Goal: Task Accomplishment & Management: Use online tool/utility

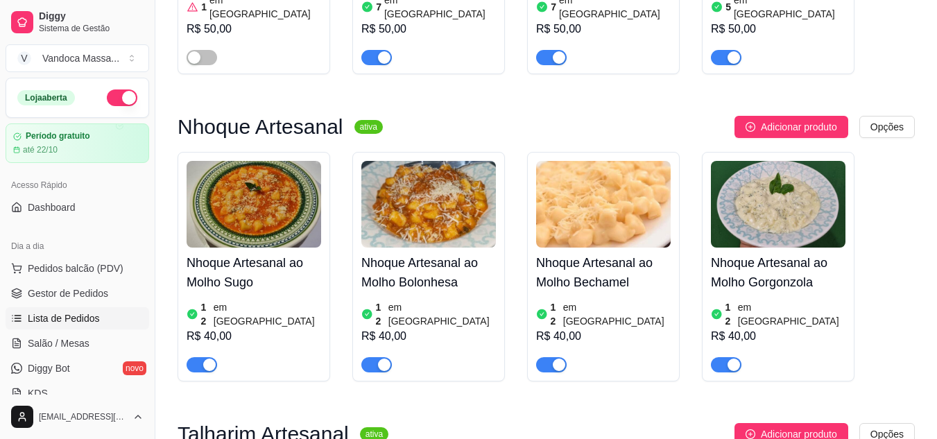
scroll to position [139, 0]
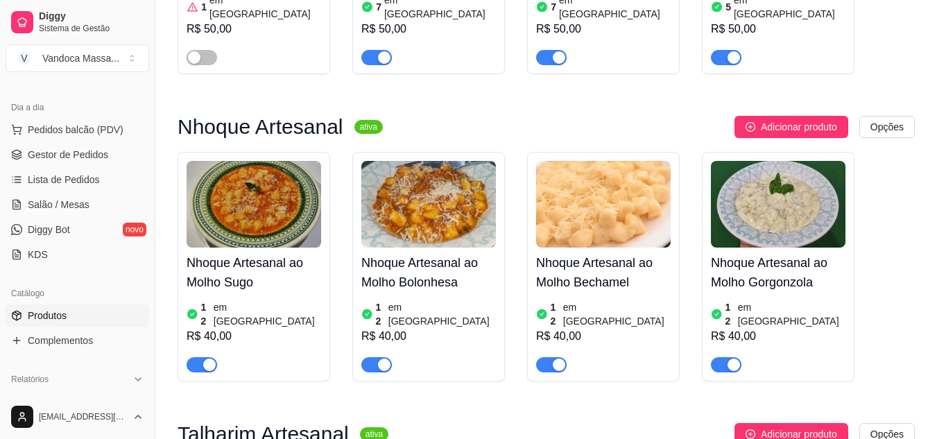
click at [87, 319] on link "Produtos" at bounding box center [78, 316] width 144 height 22
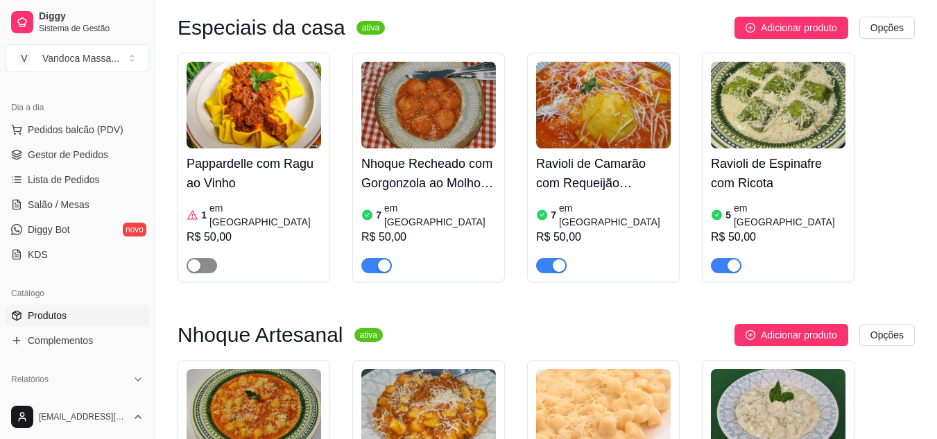
click at [198, 259] on div "button" at bounding box center [194, 265] width 12 height 12
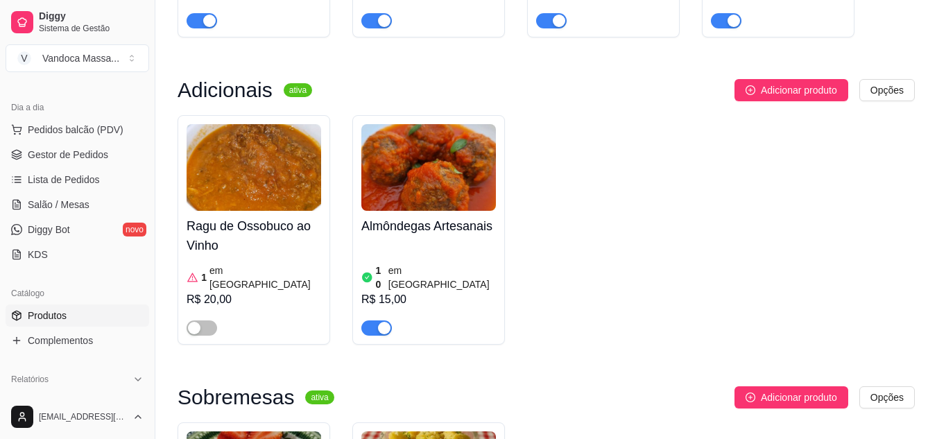
scroll to position [1041, 0]
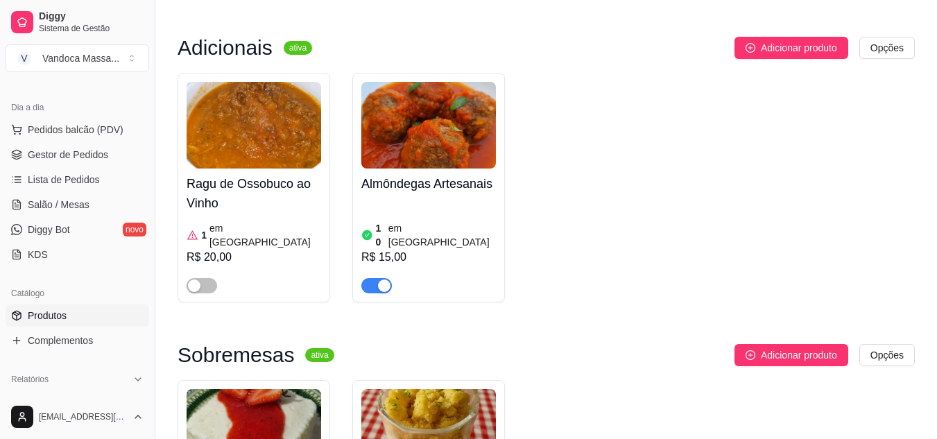
click at [210, 243] on div "Ragu de Ossobuco ao Vinho 1 em estoque R$ 20,00" at bounding box center [254, 188] width 153 height 230
click at [203, 278] on span "button" at bounding box center [202, 285] width 31 height 15
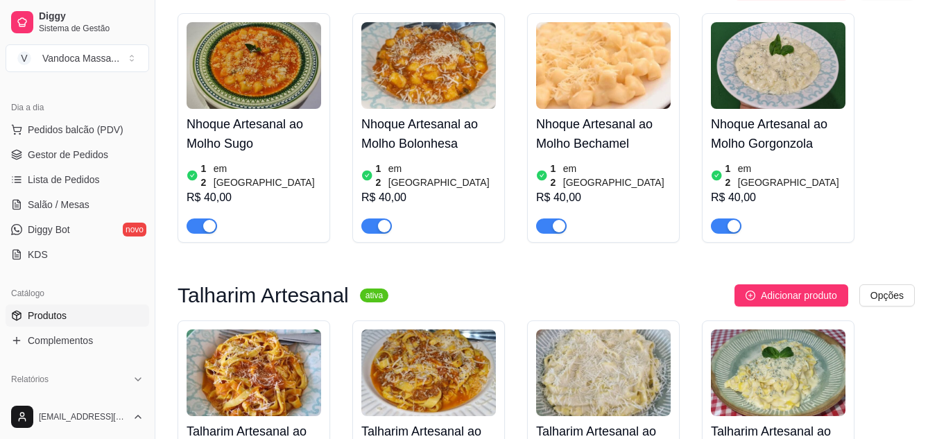
scroll to position [0, 0]
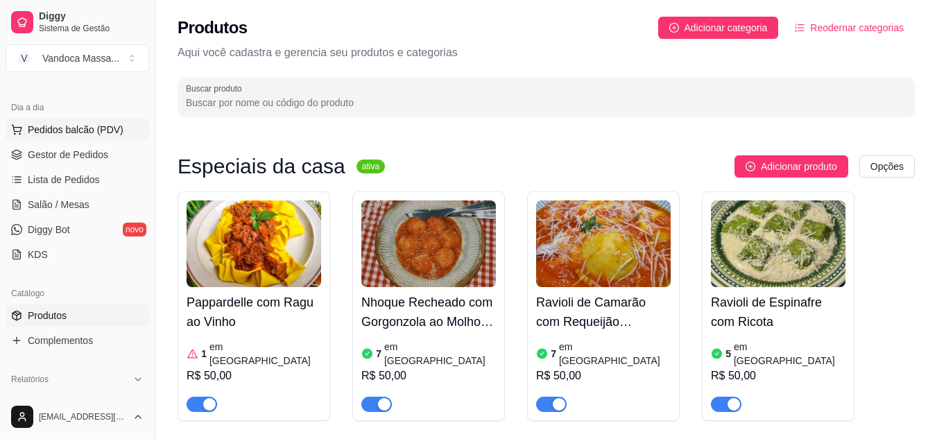
click at [94, 127] on span "Pedidos balcão (PDV)" at bounding box center [76, 130] width 96 height 14
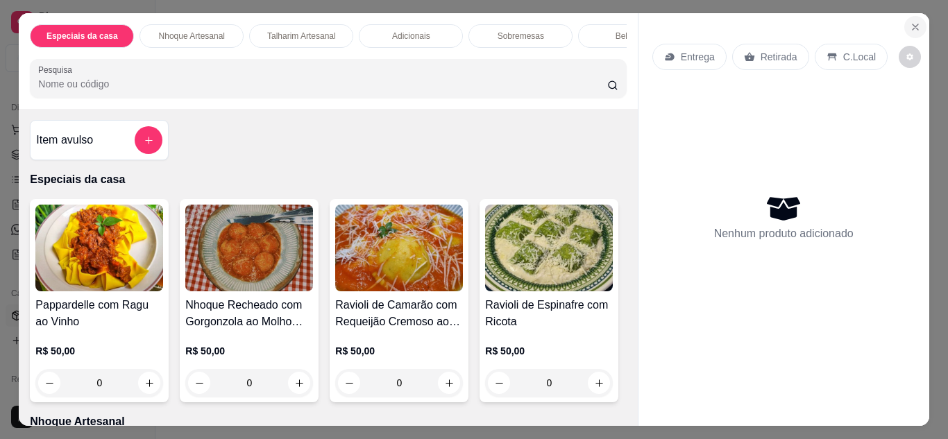
click at [910, 24] on icon "Close" at bounding box center [915, 27] width 11 height 11
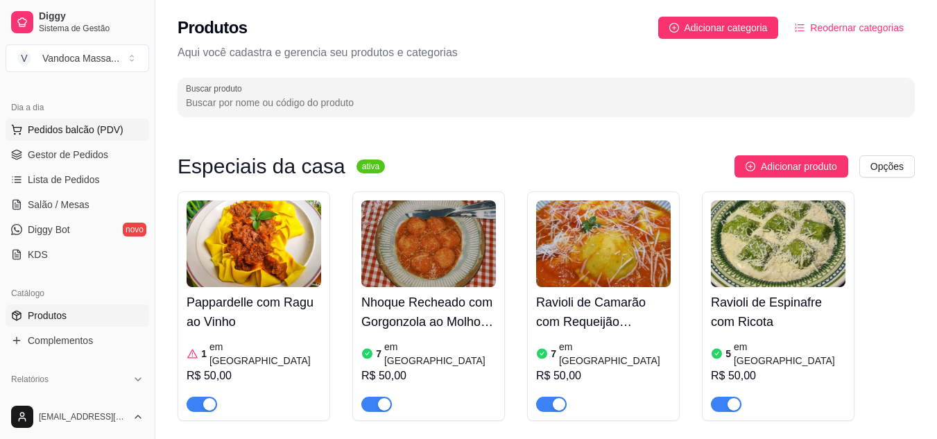
click at [80, 128] on span "Pedidos balcão (PDV)" at bounding box center [76, 130] width 96 height 14
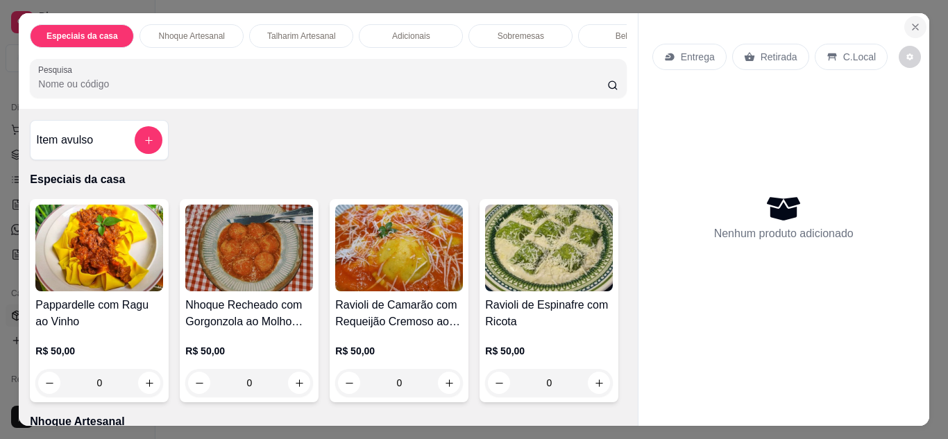
click at [912, 24] on icon "Close" at bounding box center [915, 27] width 6 height 6
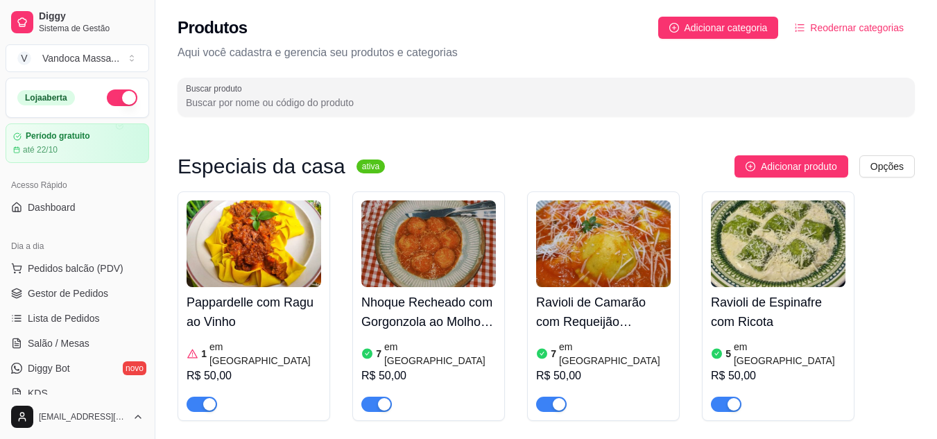
click at [264, 343] on div "1 em [GEOGRAPHIC_DATA]" at bounding box center [254, 354] width 135 height 28
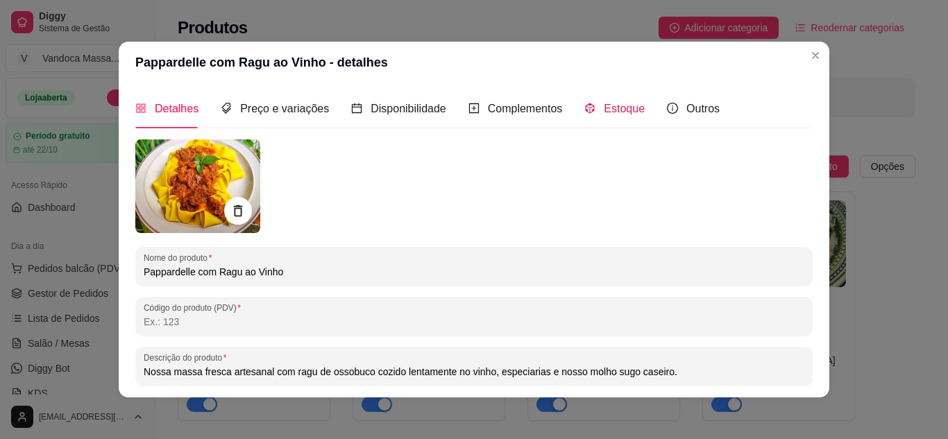
click at [607, 113] on span "Estoque" at bounding box center [624, 109] width 41 height 12
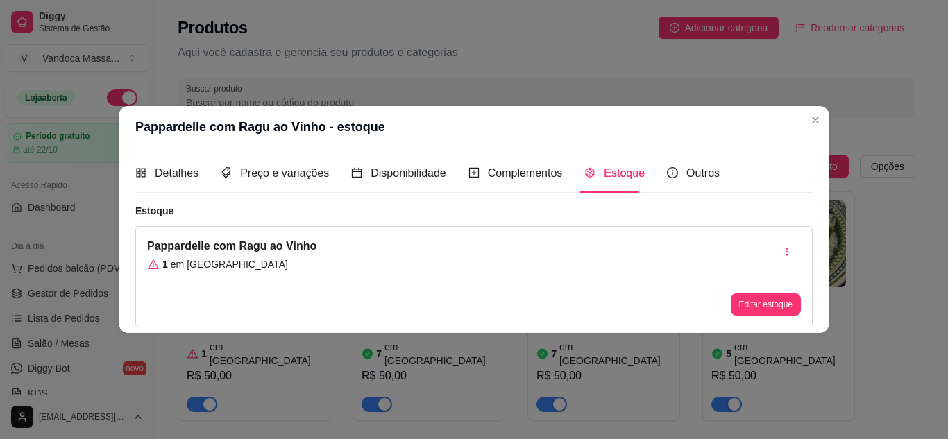
click at [758, 316] on div "Editar estoque" at bounding box center [766, 304] width 70 height 22
click at [735, 301] on button "Editar estoque" at bounding box center [765, 305] width 68 height 22
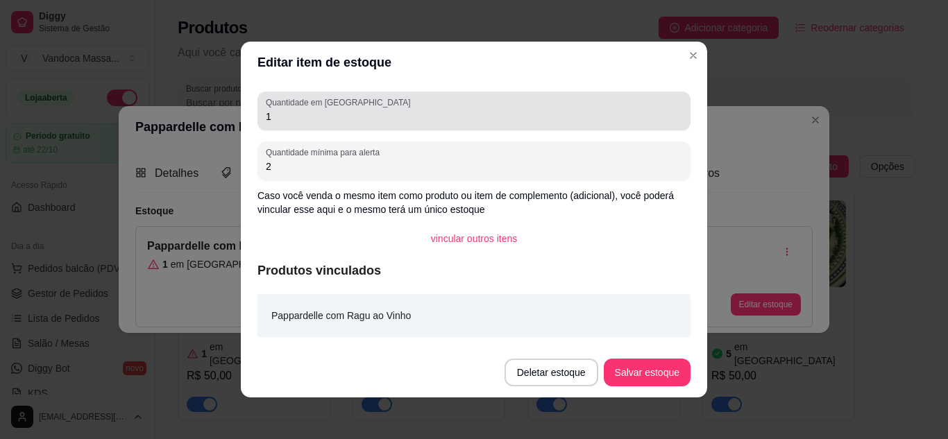
click at [343, 117] on input "1" at bounding box center [474, 117] width 416 height 14
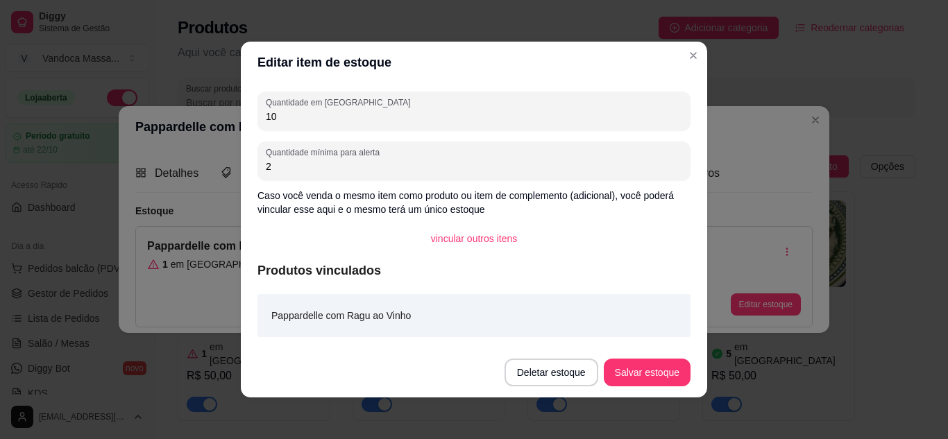
type input "10"
click at [611, 364] on button "Salvar estoque" at bounding box center [647, 373] width 87 height 28
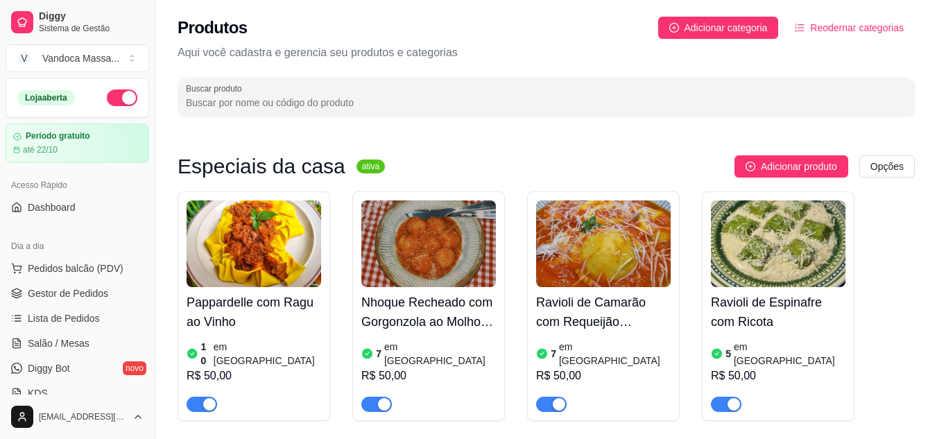
scroll to position [69, 0]
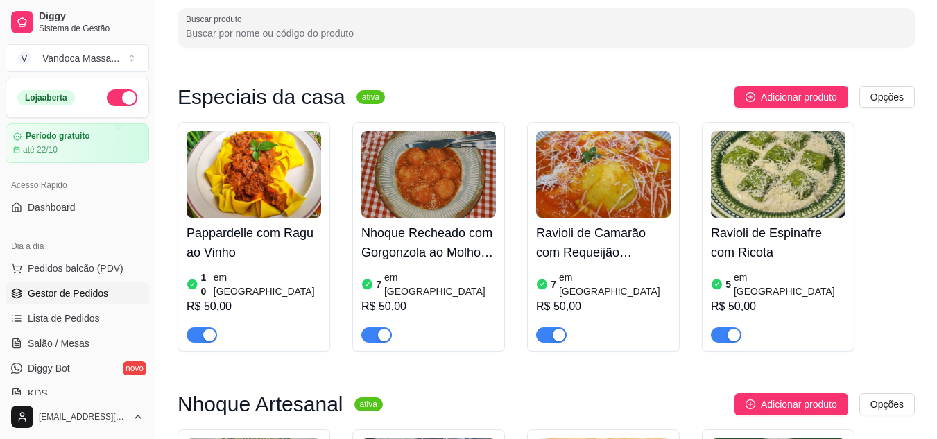
click at [78, 286] on link "Gestor de Pedidos" at bounding box center [78, 293] width 144 height 22
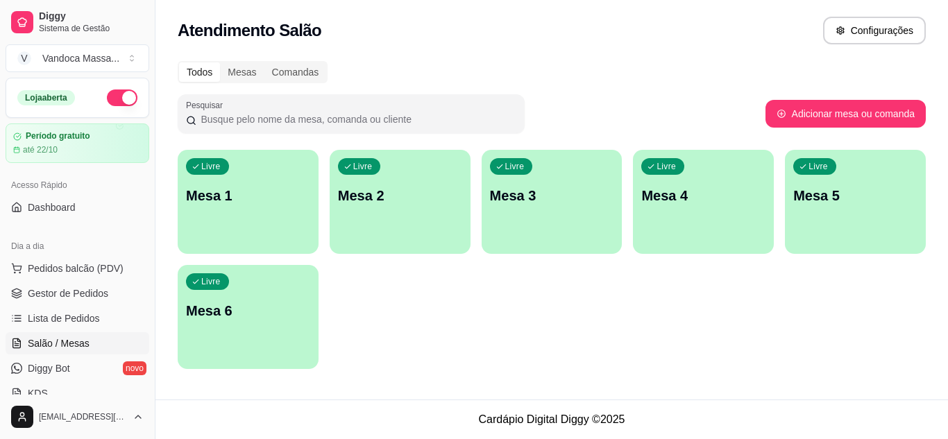
scroll to position [69, 0]
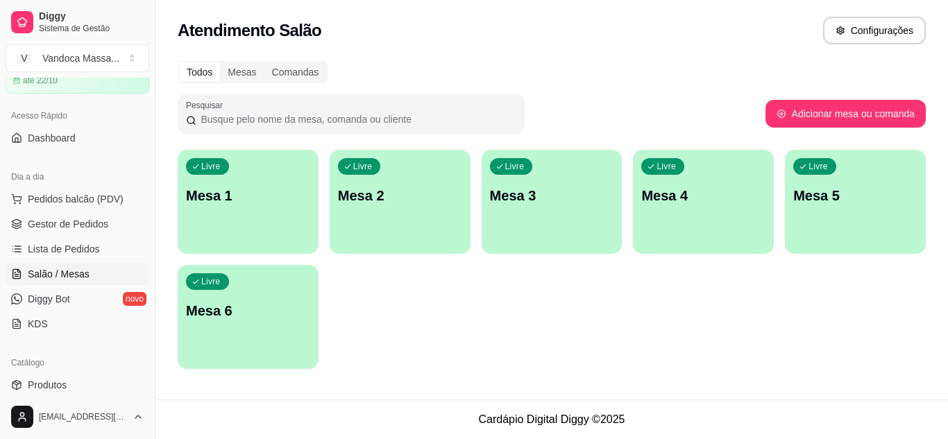
click at [257, 214] on div "Livre Mesa 1" at bounding box center [248, 193] width 141 height 87
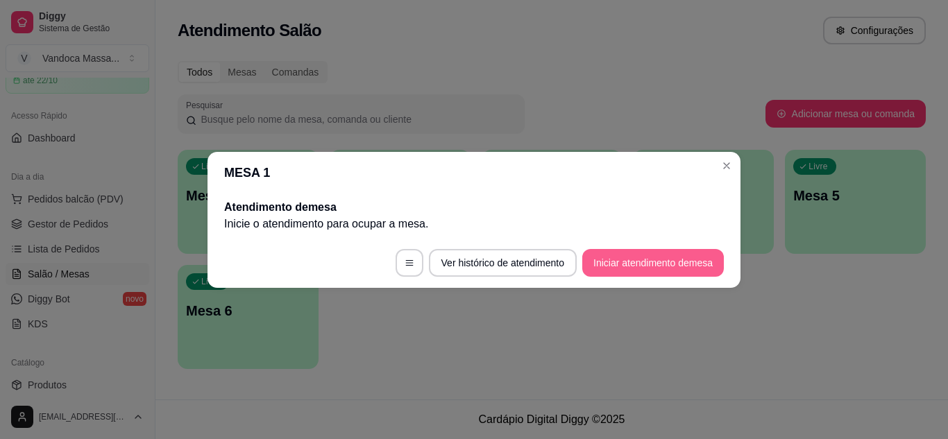
click at [604, 260] on button "Iniciar atendimento de mesa" at bounding box center [653, 263] width 142 height 28
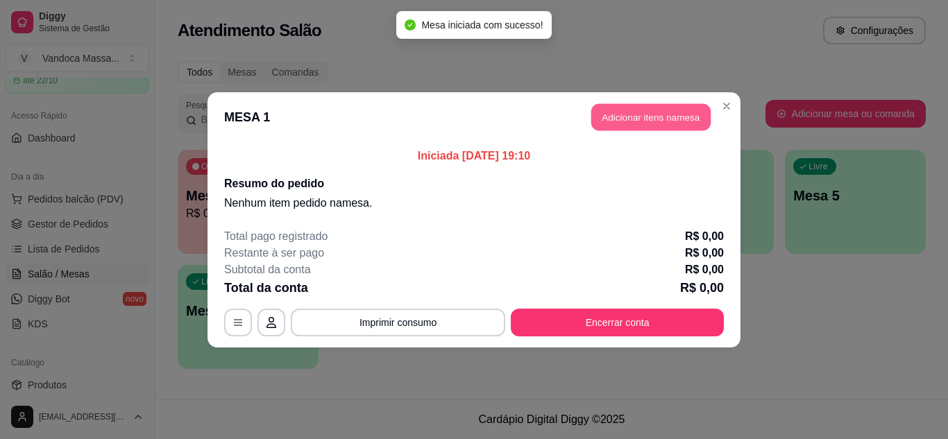
click at [648, 123] on button "Adicionar itens na mesa" at bounding box center [650, 116] width 119 height 27
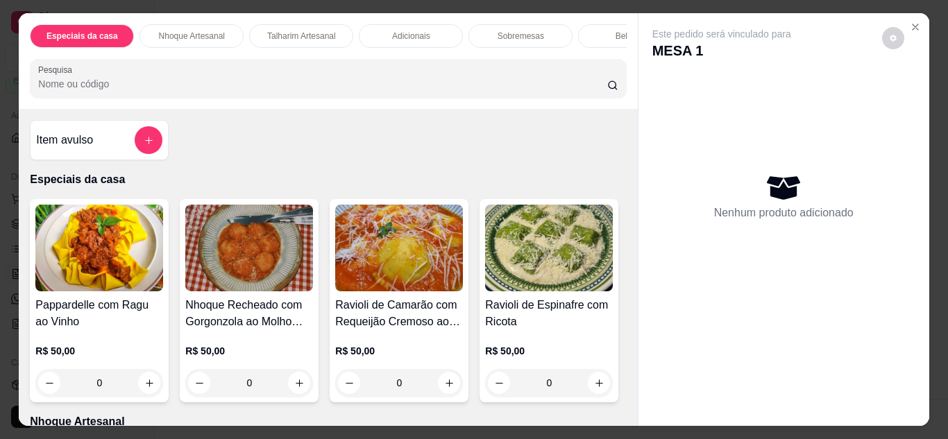
click at [449, 387] on div "0" at bounding box center [399, 383] width 128 height 28
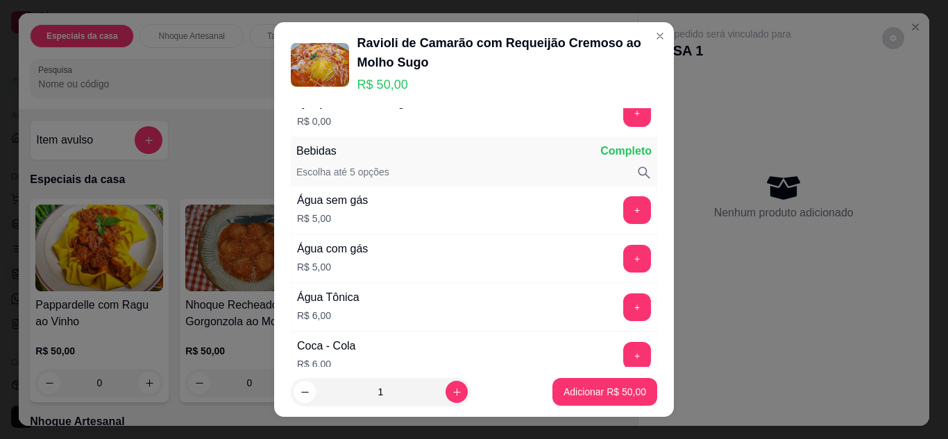
scroll to position [139, 0]
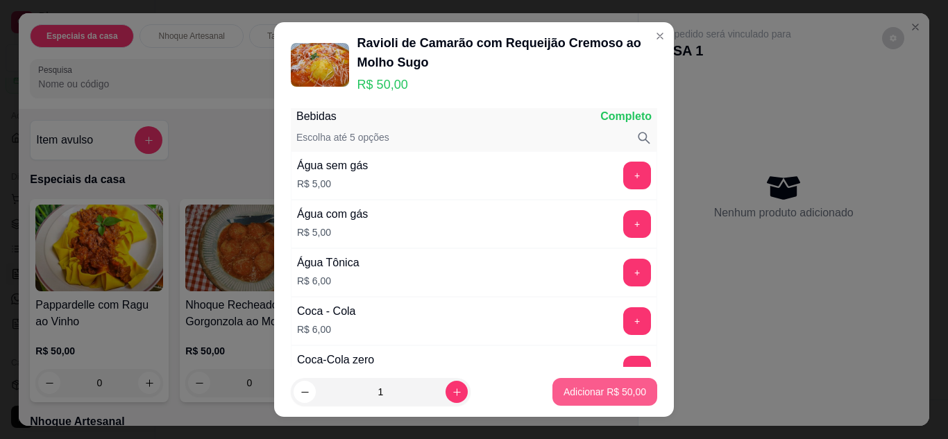
click at [593, 391] on p "Adicionar R$ 50,00" at bounding box center [604, 392] width 83 height 14
type input "1"
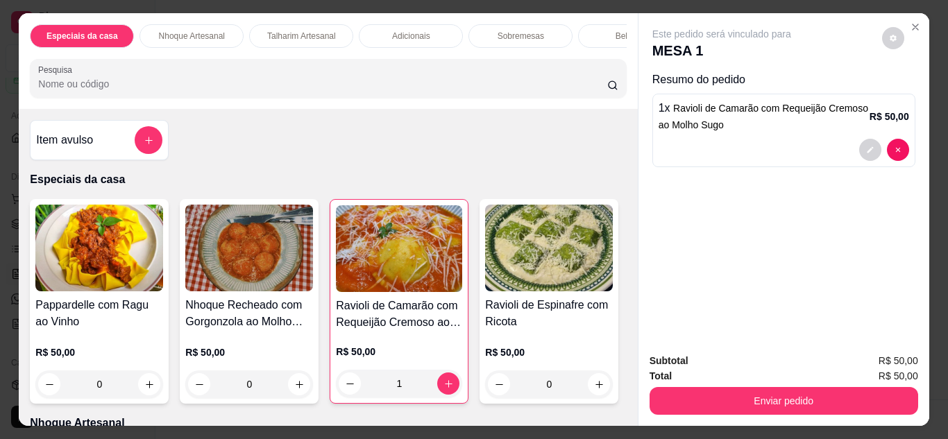
click at [299, 389] on div "0" at bounding box center [249, 384] width 128 height 28
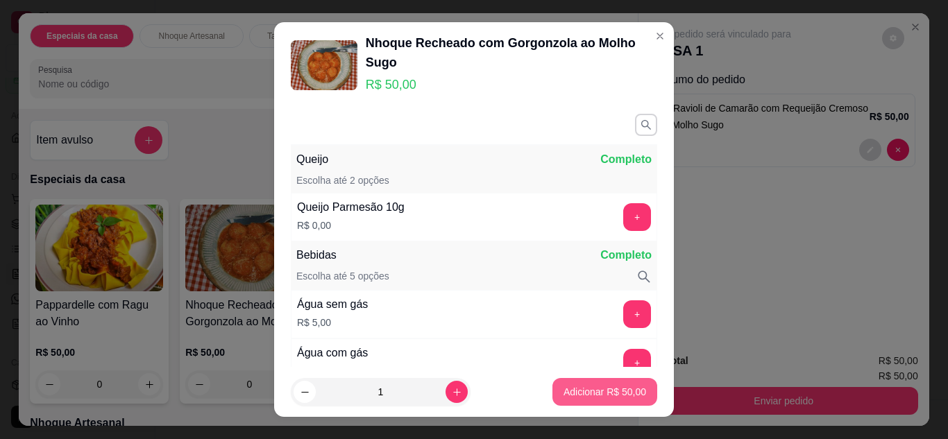
click at [596, 400] on button "Adicionar R$ 50,00" at bounding box center [604, 392] width 105 height 28
type input "1"
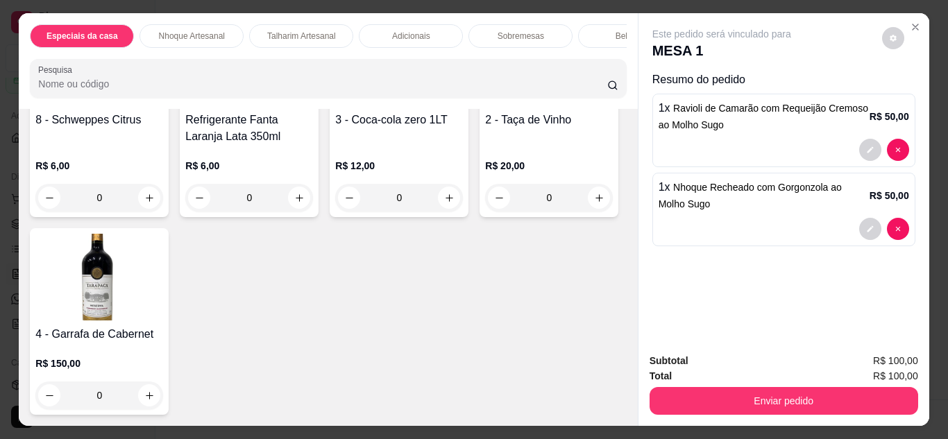
type input "2"
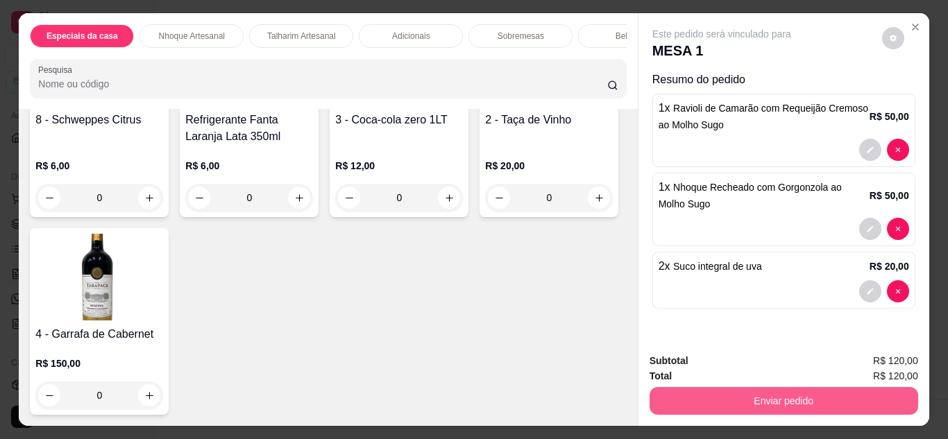
click at [815, 398] on button "Enviar pedido" at bounding box center [783, 401] width 269 height 28
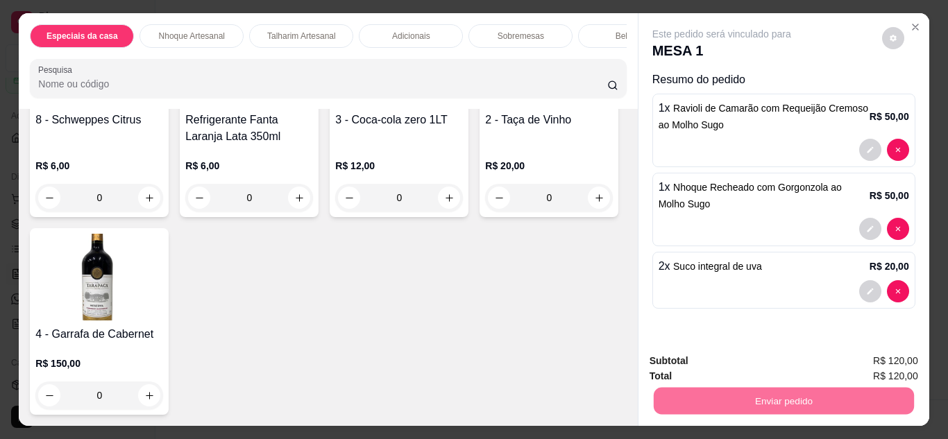
click at [869, 363] on button "Enviar pedido" at bounding box center [881, 361] width 78 height 26
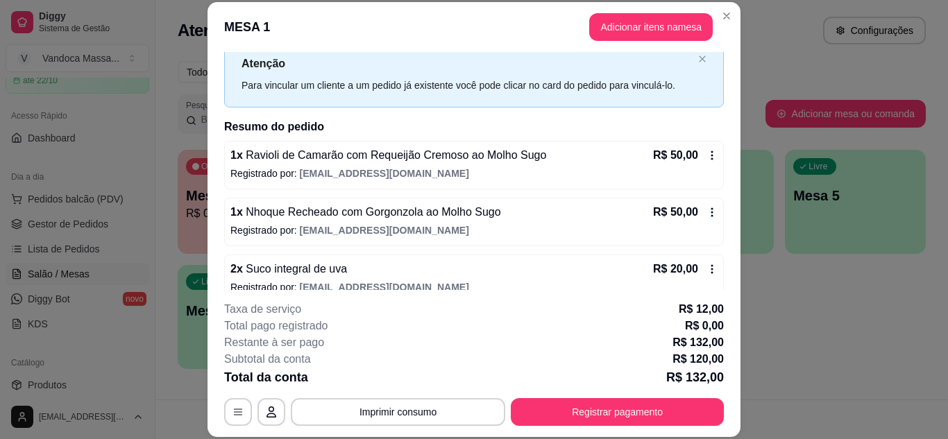
scroll to position [61, 0]
